Goal: Task Accomplishment & Management: Complete application form

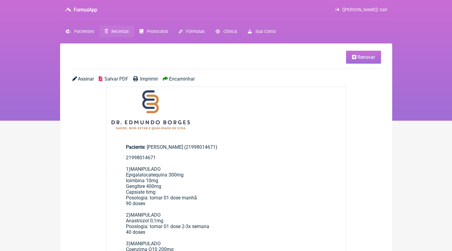
click at [121, 35] on link "Receitas" at bounding box center [116, 32] width 35 height 12
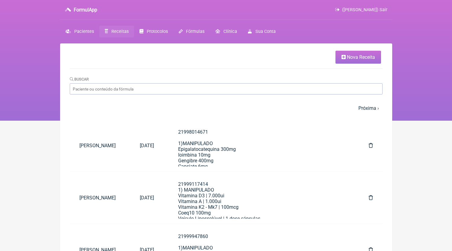
click at [363, 63] on link "Nova Receita" at bounding box center [359, 57] width 46 height 13
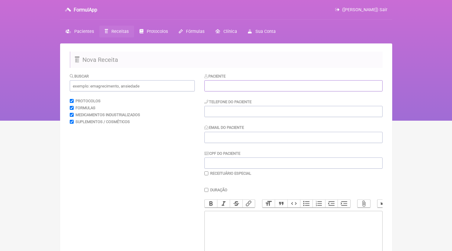
click at [232, 84] on input "text" at bounding box center [294, 85] width 178 height 11
paste input "Marcos de Souza Teixeira"
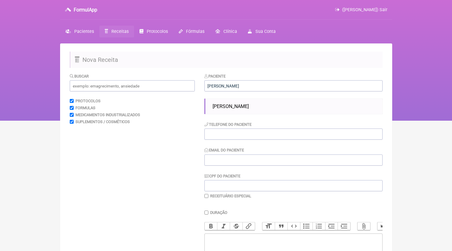
click at [275, 99] on div "Paciente Marcos de Souza Teixeir Marcos de Souza Teixeira Telefone do Paciente …" at bounding box center [294, 136] width 178 height 126
drag, startPoint x: 272, startPoint y: 104, endPoint x: 270, endPoint y: 118, distance: 13.9
click at [272, 104] on li "Marcos de Souza Teixeira" at bounding box center [295, 106] width 170 height 11
type input "Marcos de Souza Teixeira"
type input "21996361077"
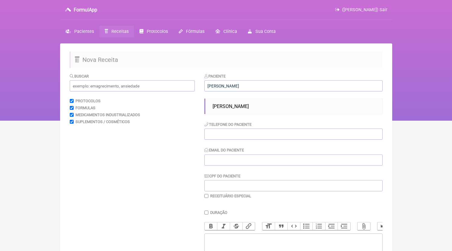
type input "DR.EDMUNDOBORGES@GMAIL.COM"
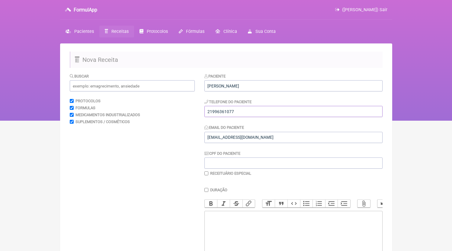
click at [268, 114] on input "21996361077" at bounding box center [294, 111] width 178 height 11
click at [260, 226] on trix-editor at bounding box center [294, 247] width 178 height 73
paste trix-editor "<div>21996361077</div>"
paste trix-editor "<div>21996361077<br><br>2)MANIPULADO<br>Rosuvastatina 5mg<br>Coenzima Q10 200mg…"
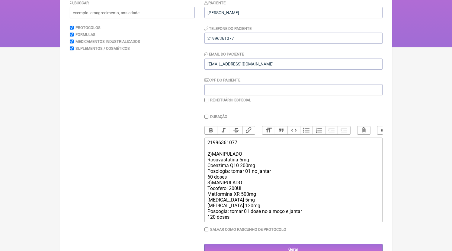
scroll to position [93, 0]
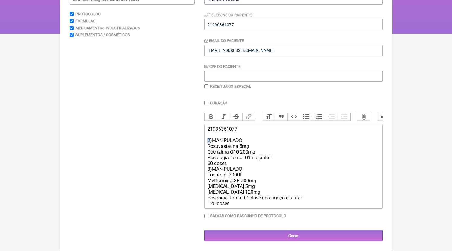
click at [205, 140] on trix-editor "21996361077 2)MANIPULADO Rosuvastatina 5mg Coenzima Q10 200mg Posologia: tomar …" at bounding box center [294, 166] width 178 height 85
drag, startPoint x: 209, startPoint y: 170, endPoint x: 204, endPoint y: 169, distance: 5.8
click at [204, 169] on form "Buscar Protocolos Formulas Medicamentos Industrializados Suplementos / Cosmétic…" at bounding box center [226, 114] width 313 height 256
click at [237, 163] on div "21996361077 1)MANIPULADO Rosuvastatina 5mg Coenzima Q10 200mg Posologia: tomar …" at bounding box center [294, 166] width 172 height 80
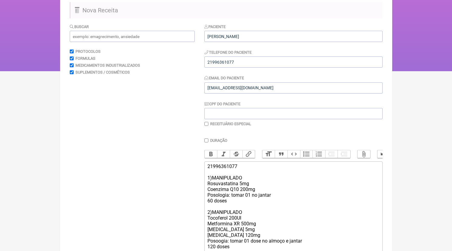
scroll to position [99, 0]
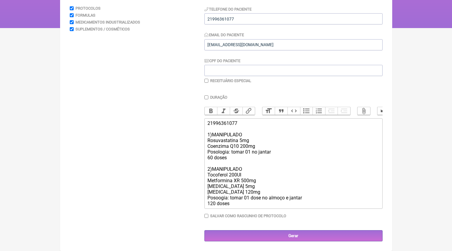
drag, startPoint x: 250, startPoint y: 192, endPoint x: 245, endPoint y: 202, distance: 11.2
click at [250, 192] on div "21996361077 1)MANIPULADO Rosuvastatina 5mg Coenzima Q10 200mg Posologia: tomar …" at bounding box center [294, 164] width 172 height 86
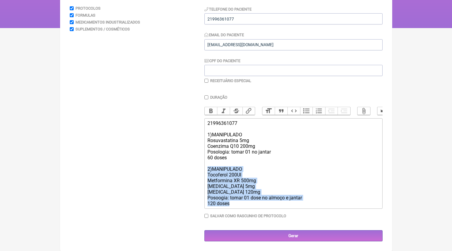
drag, startPoint x: 220, startPoint y: 193, endPoint x: 192, endPoint y: 171, distance: 35.3
click at [192, 171] on form "Buscar Protocolos Formulas Medicamentos Industrializados Suplementos / Cosmétic…" at bounding box center [226, 110] width 313 height 261
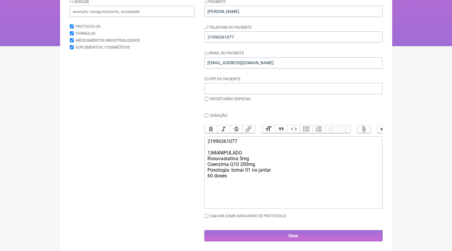
scroll to position [81, 0]
type trix-editor "<div>21996361077<br><br>1)MANIPULADO<br>Rosuvastatina 5mg<br>Coenzima Q10 200mg…"
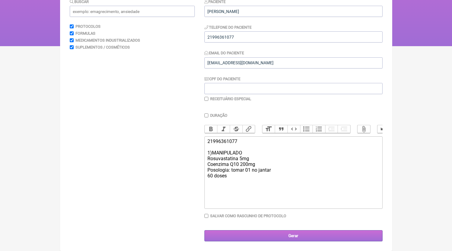
click at [252, 241] on main "Nova Receita Buscar Protocolos Formulas Medicamentos Industrializados Suplement…" at bounding box center [226, 110] width 332 height 283
click at [251, 240] on input "Gerar" at bounding box center [294, 236] width 178 height 11
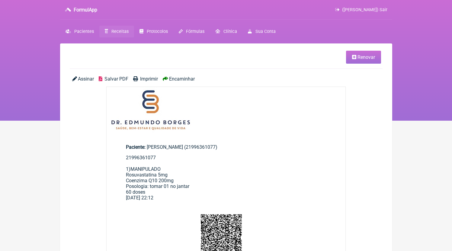
click at [120, 80] on span "Salvar PDF" at bounding box center [117, 79] width 24 height 6
